Goal: Information Seeking & Learning: Learn about a topic

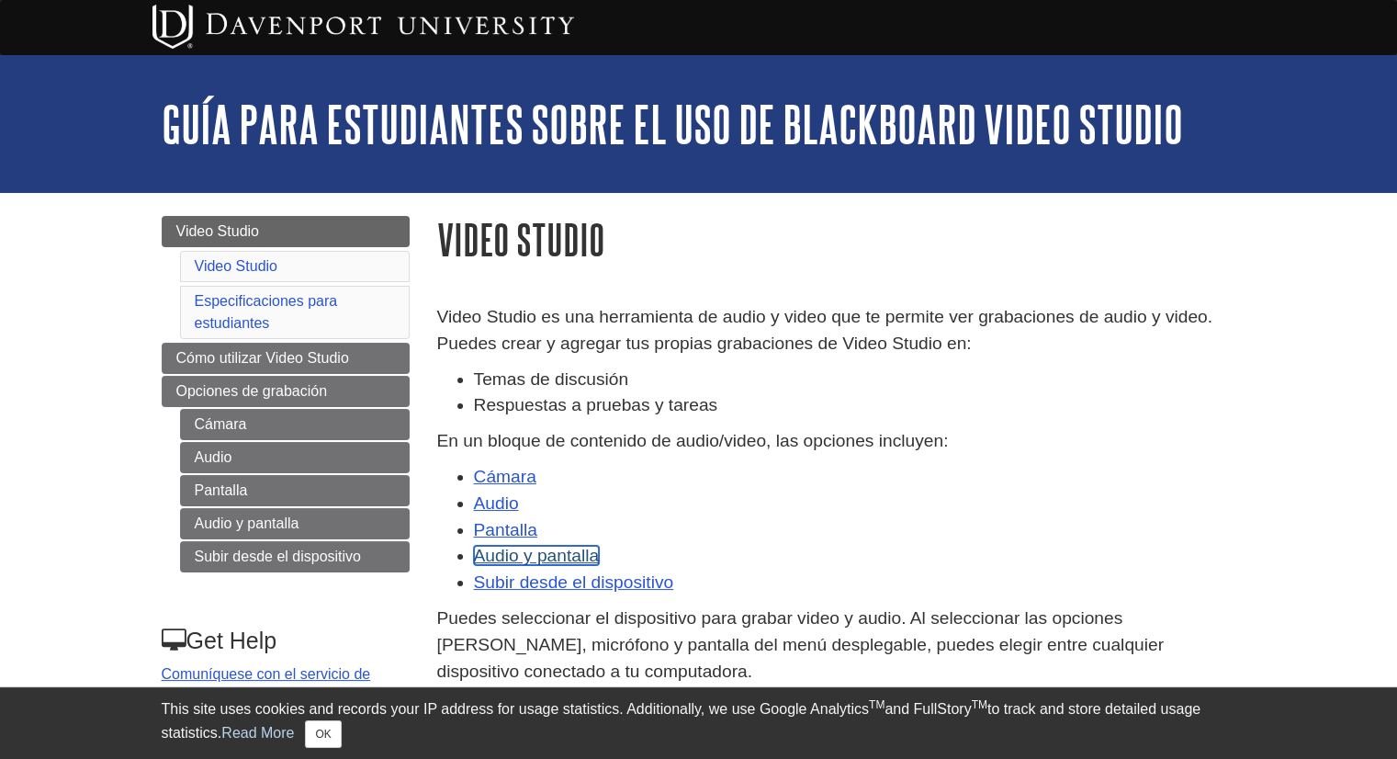
click at [552, 557] on link "Audio y pantalla" at bounding box center [537, 555] width 126 height 19
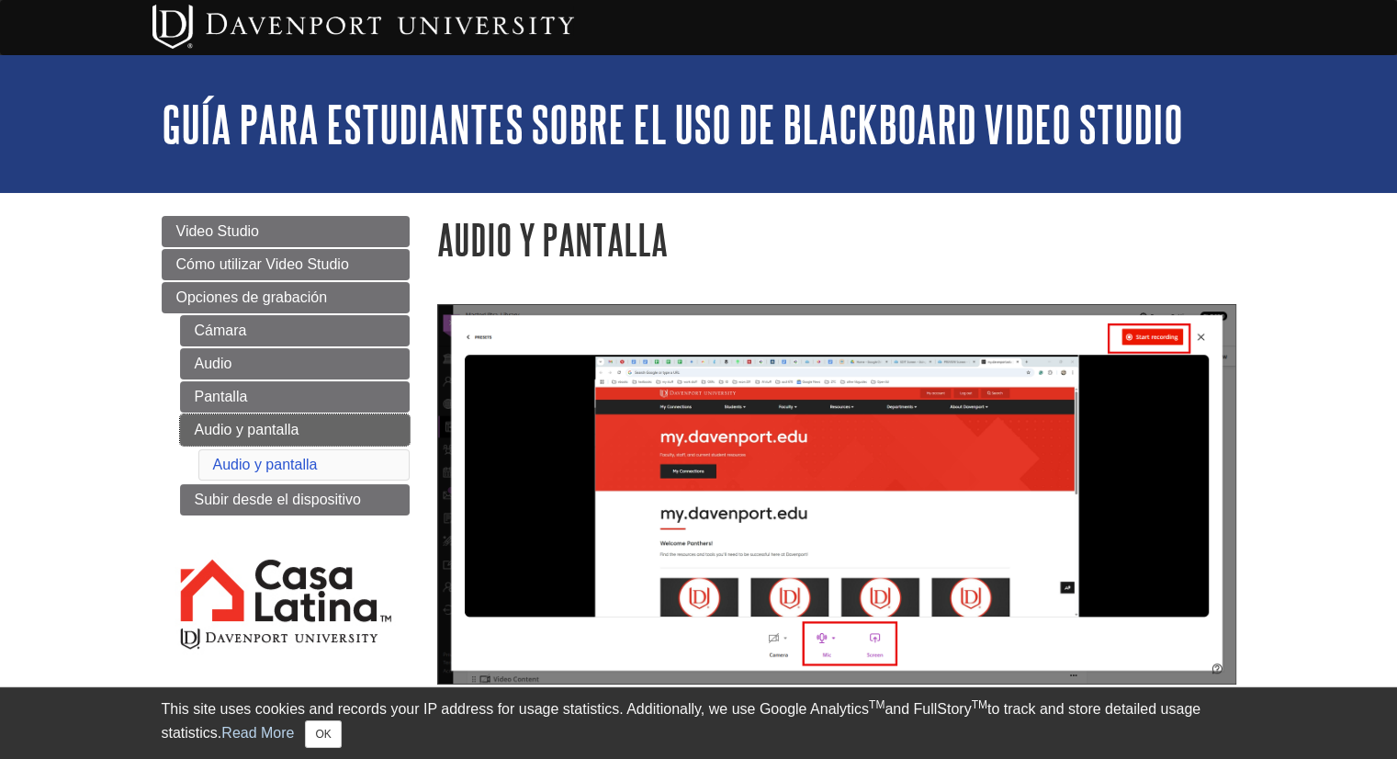
click at [302, 427] on link "Audio y pantalla" at bounding box center [295, 429] width 230 height 31
